Goal: Task Accomplishment & Management: Use online tool/utility

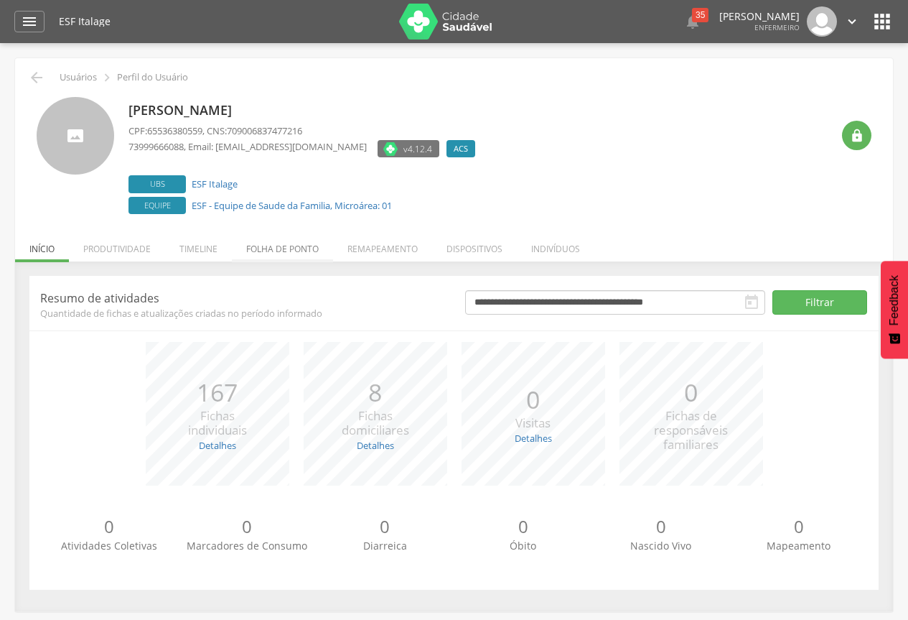
click at [277, 248] on li "Folha de ponto" at bounding box center [282, 245] width 101 height 34
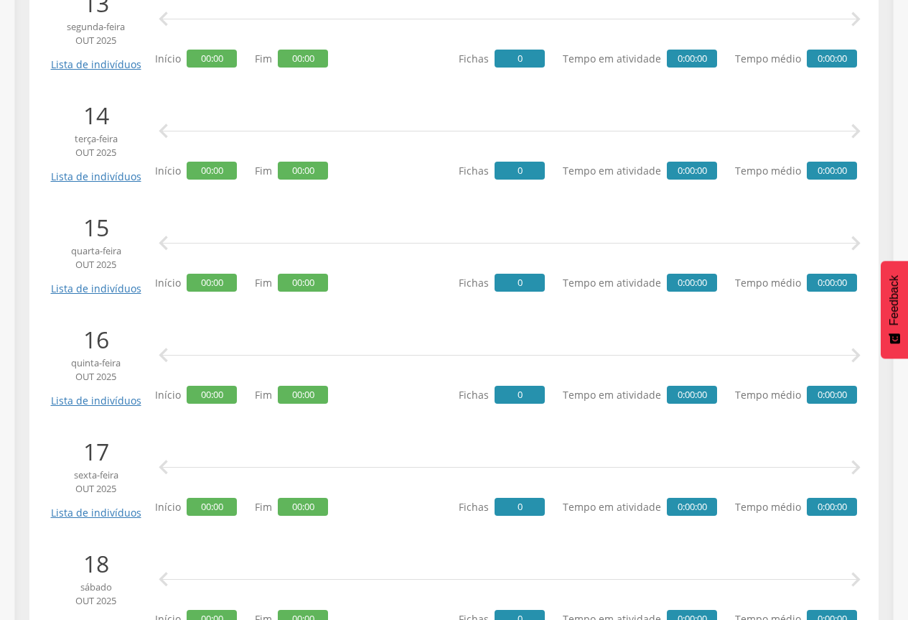
scroll to position [1724, 0]
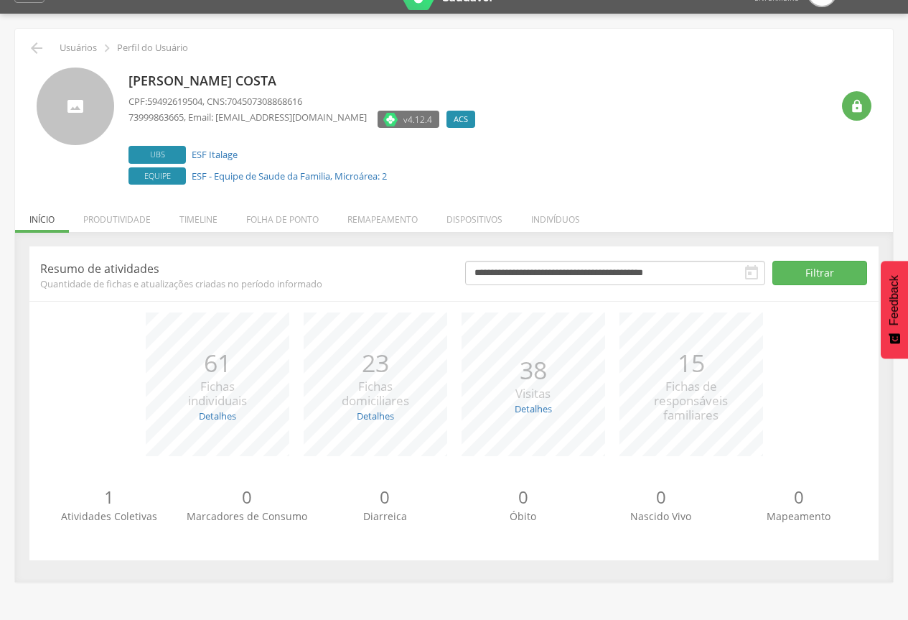
scroll to position [43, 0]
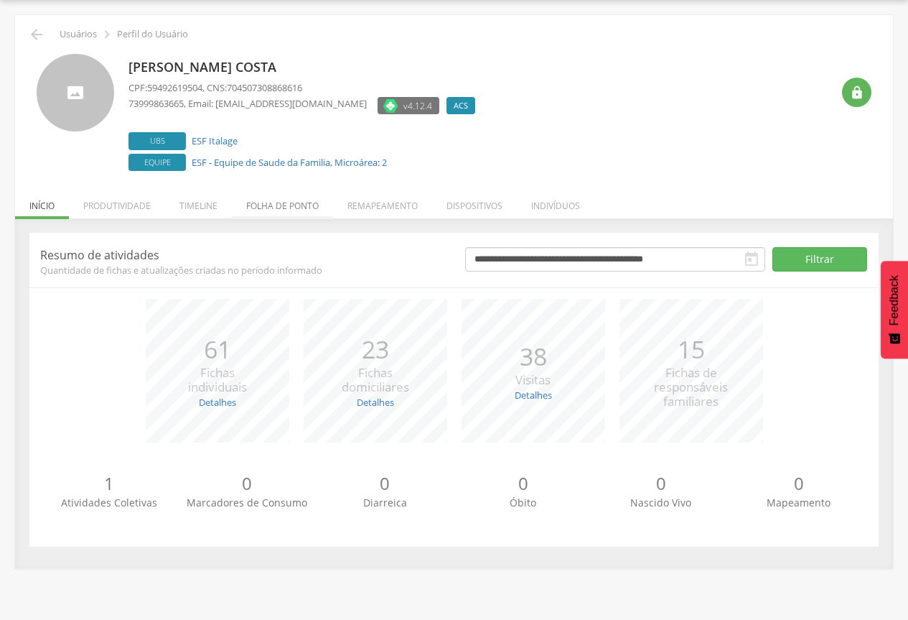
click at [285, 202] on li "Folha de ponto" at bounding box center [282, 202] width 101 height 34
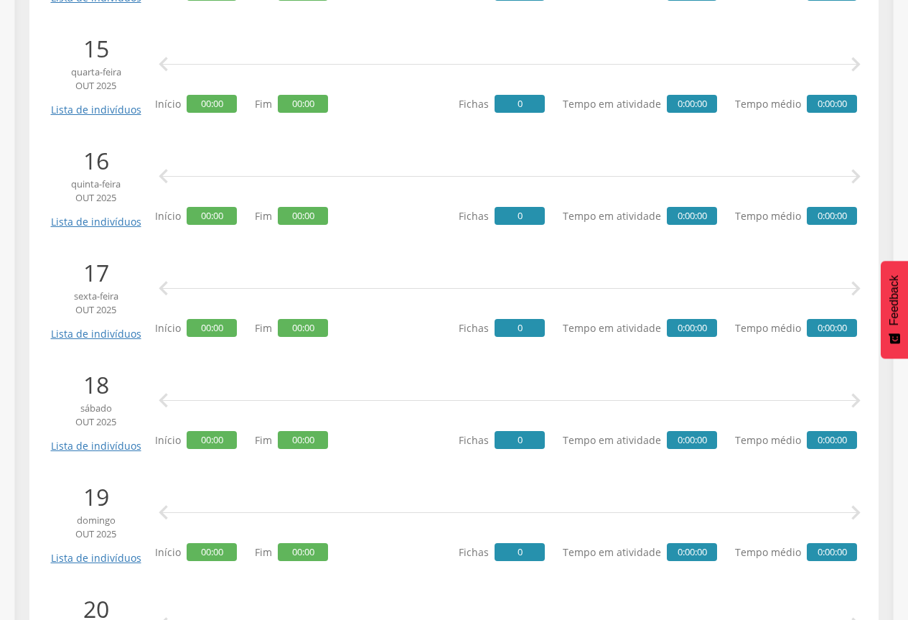
scroll to position [1910, 0]
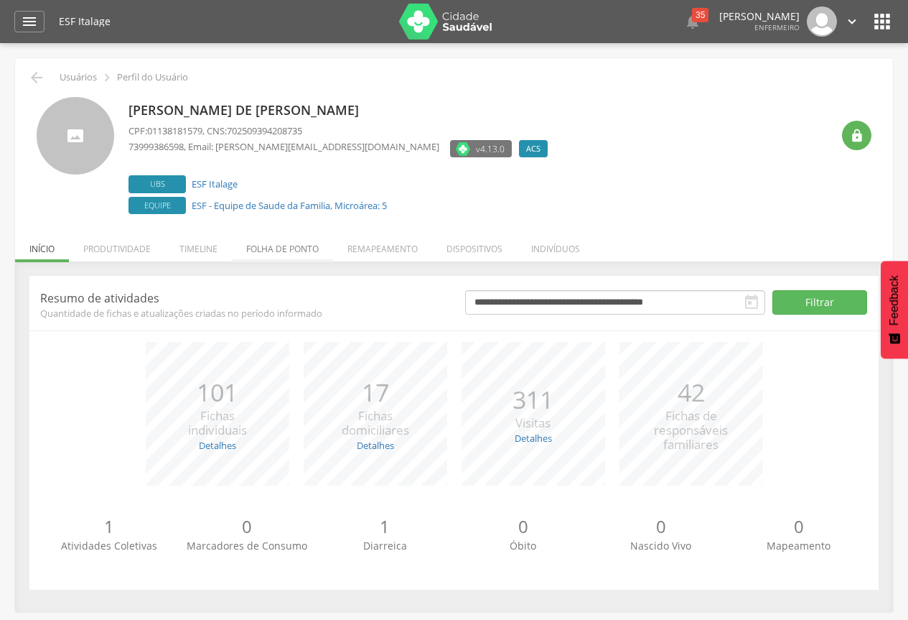
click at [263, 246] on li "Folha de ponto" at bounding box center [282, 245] width 101 height 34
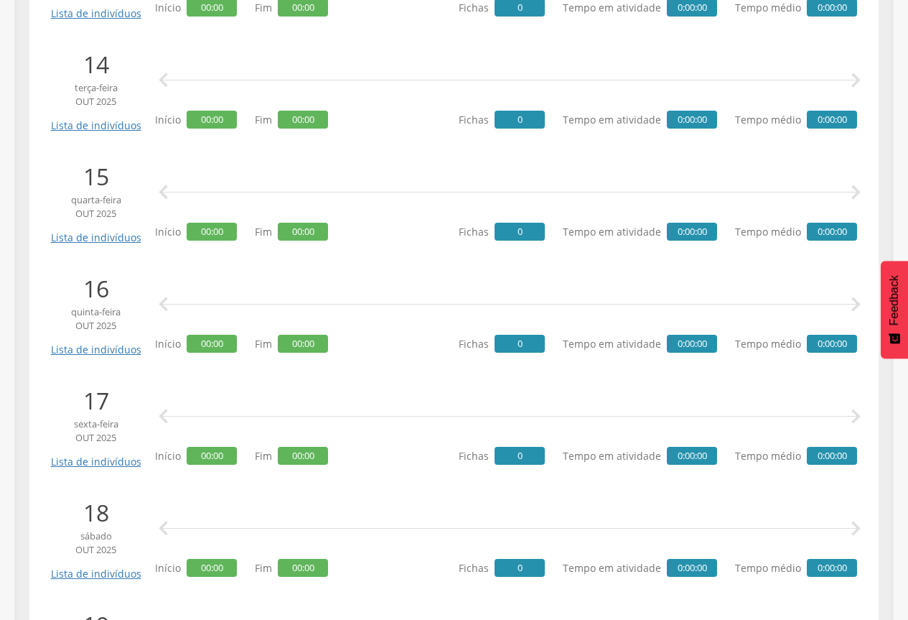
scroll to position [1795, 0]
